Goal: Information Seeking & Learning: Learn about a topic

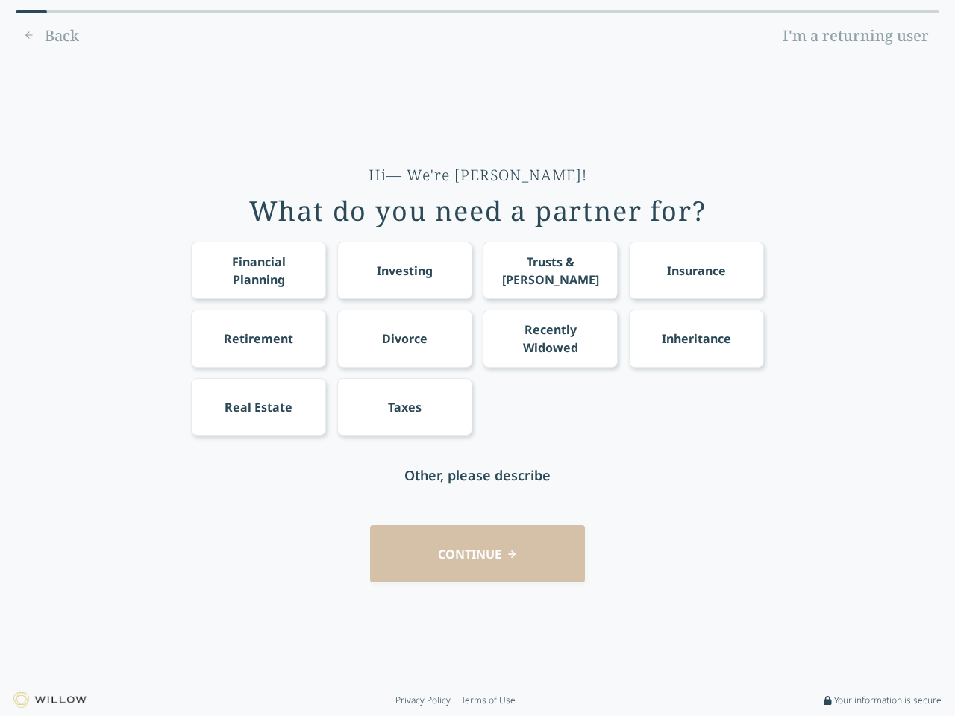
click at [477, 358] on div "Financial Planning Investing Trusts & [PERSON_NAME] Insurance Retirement Divorc…" at bounding box center [477, 339] width 573 height 194
click at [258, 270] on div "Financial Planning" at bounding box center [258, 271] width 107 height 36
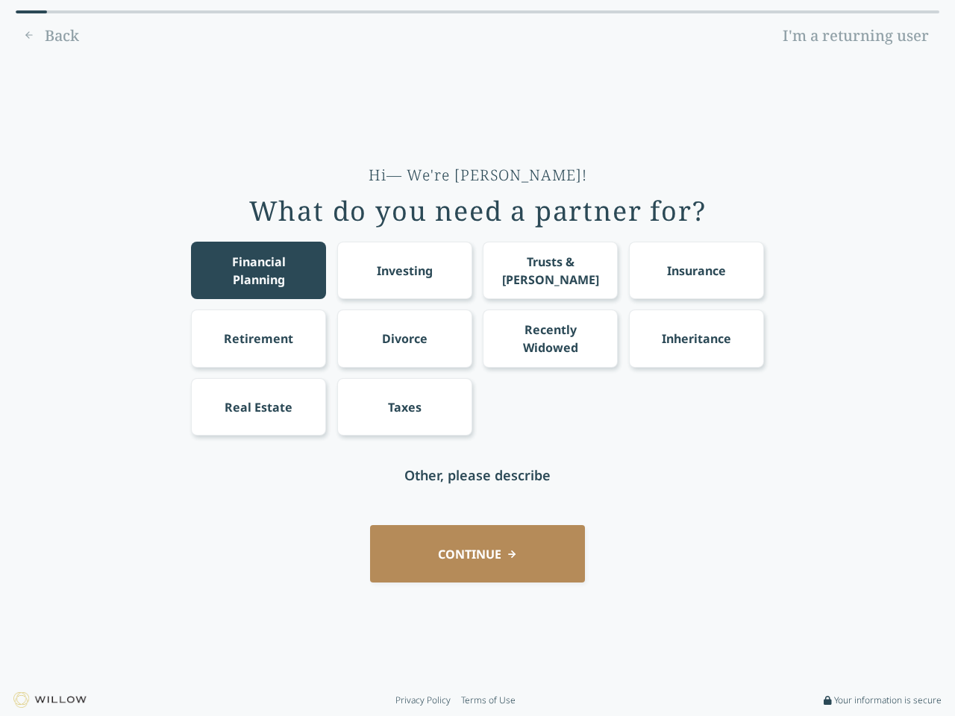
click at [404, 270] on div "Investing" at bounding box center [405, 271] width 56 height 18
click at [550, 270] on div "Trusts & [PERSON_NAME]" at bounding box center [550, 271] width 107 height 36
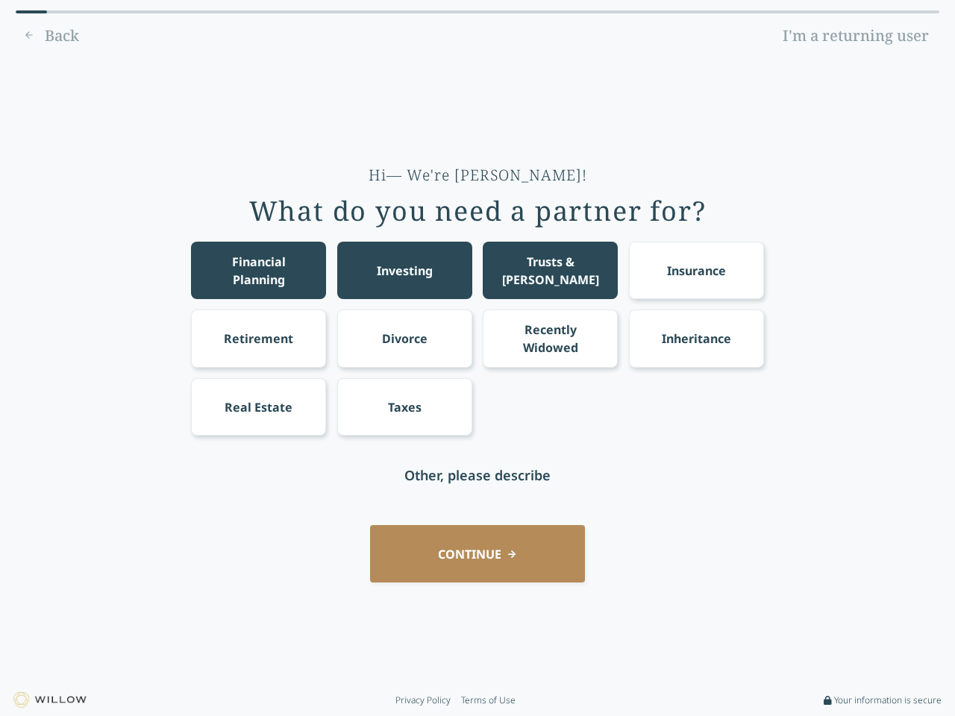
click at [696, 270] on div "Insurance" at bounding box center [696, 271] width 59 height 18
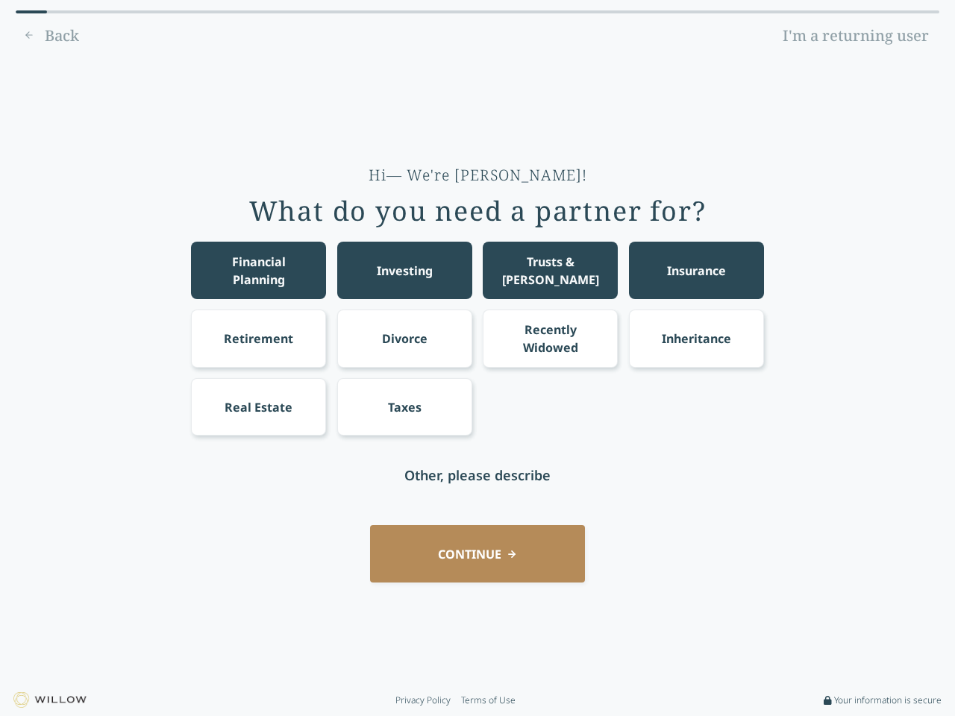
click at [258, 338] on div "Retirement" at bounding box center [258, 339] width 69 height 18
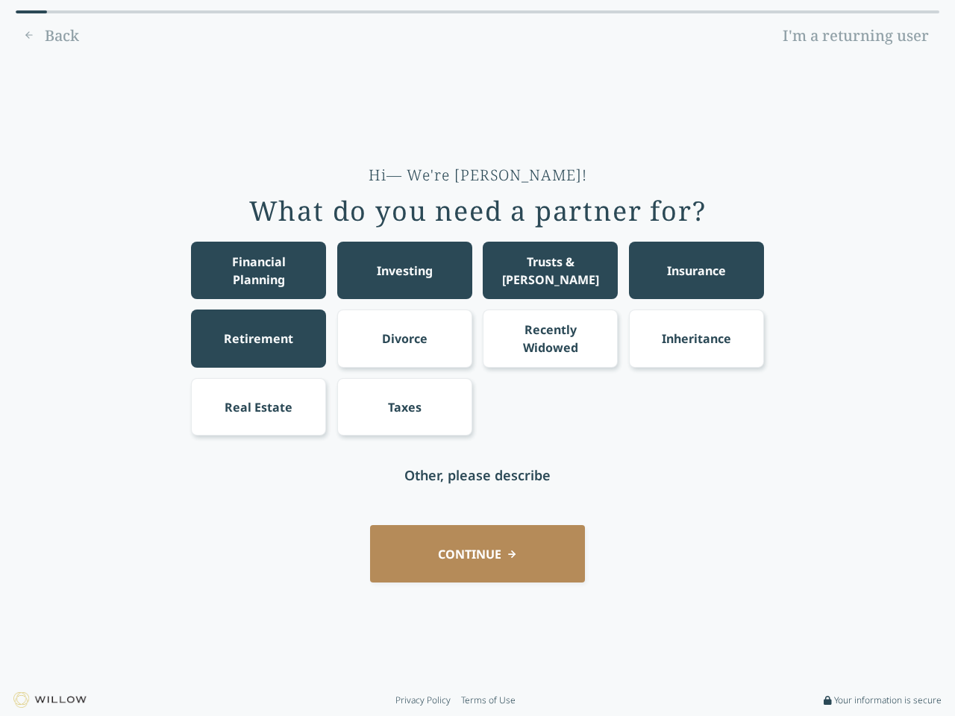
click at [404, 338] on div "Divorce" at bounding box center [405, 339] width 46 height 18
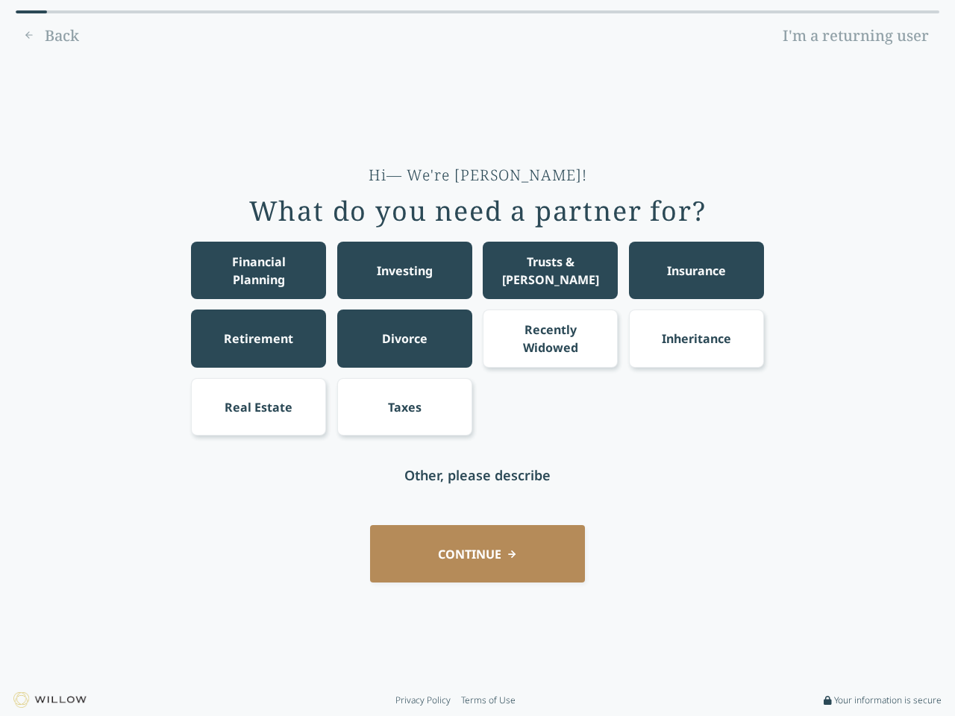
click at [550, 338] on div "Recently Widowed" at bounding box center [550, 339] width 107 height 36
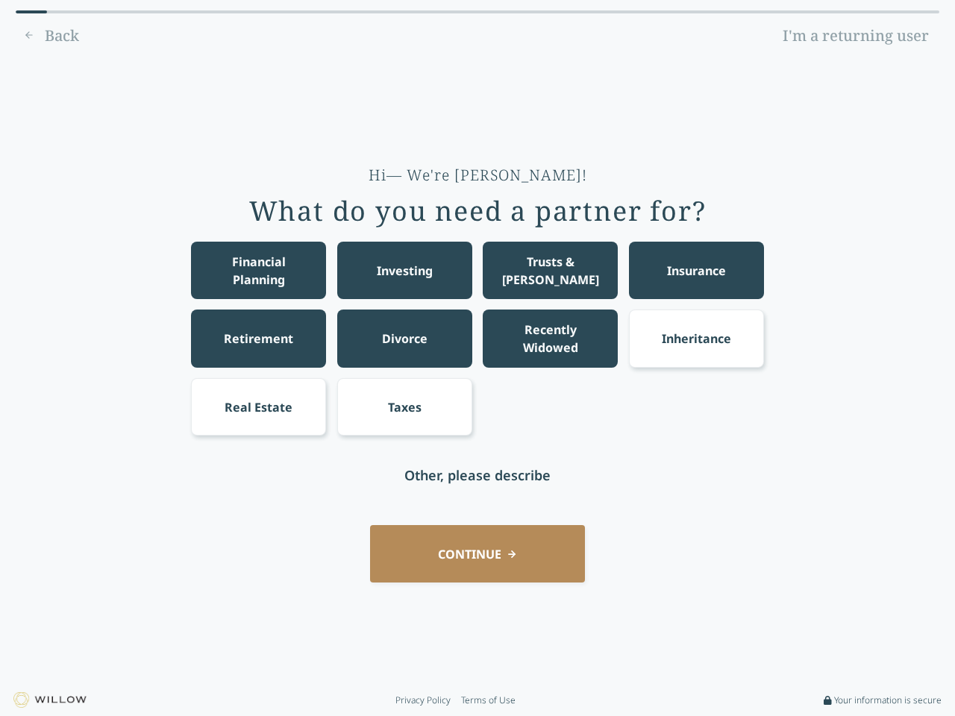
click at [696, 338] on div "Inheritance" at bounding box center [696, 339] width 69 height 18
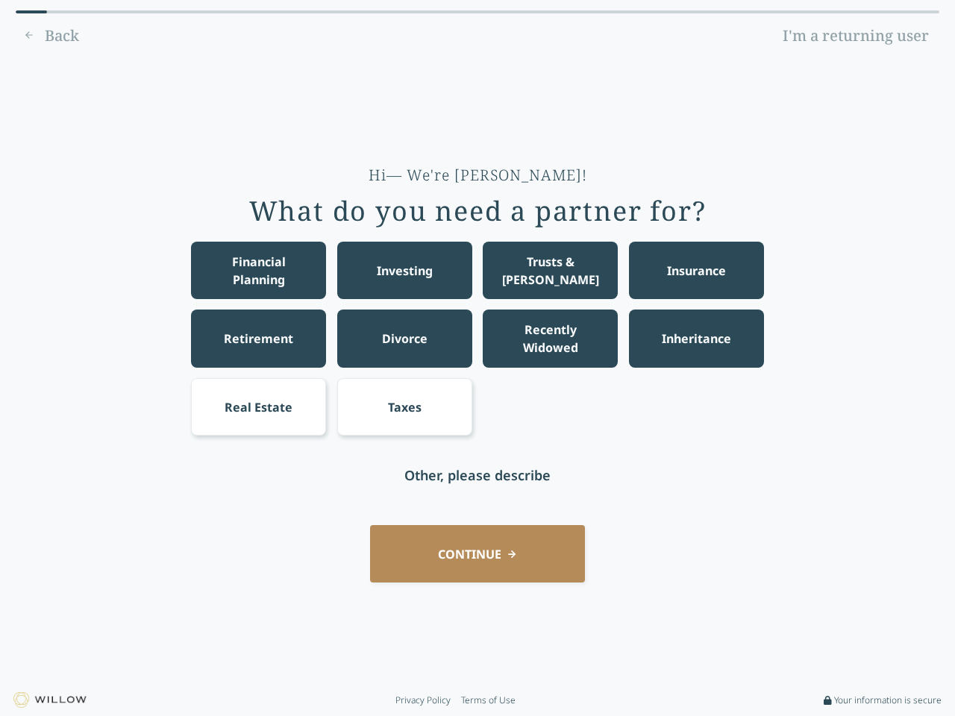
click at [258, 407] on div "Real Estate" at bounding box center [259, 407] width 68 height 18
